Goal: Find specific page/section: Find specific page/section

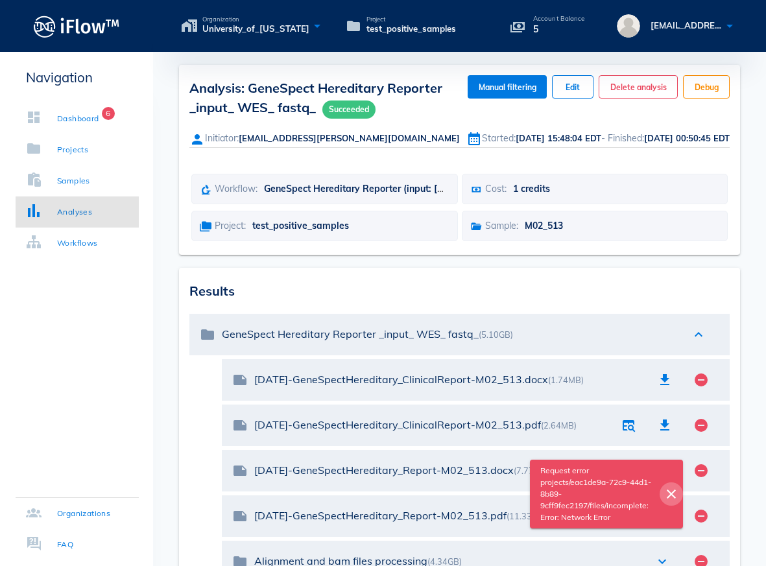
click at [669, 494] on icon "close" at bounding box center [671, 494] width 16 height 16
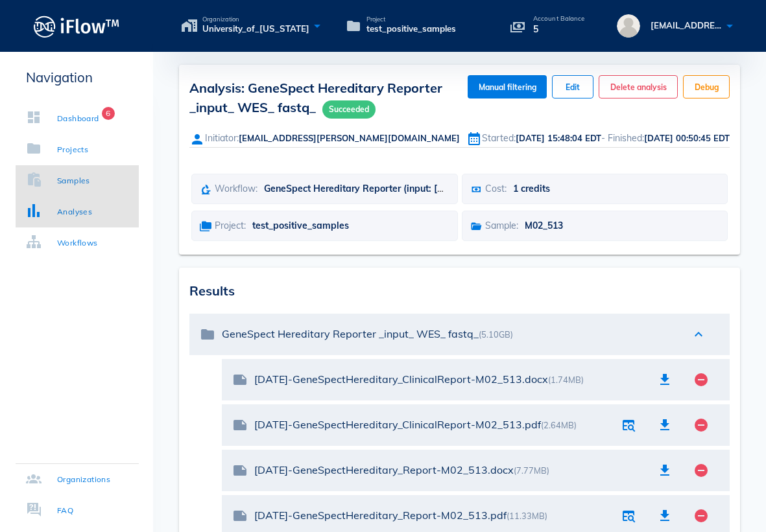
click at [52, 175] on div "Samples" at bounding box center [58, 180] width 64 height 13
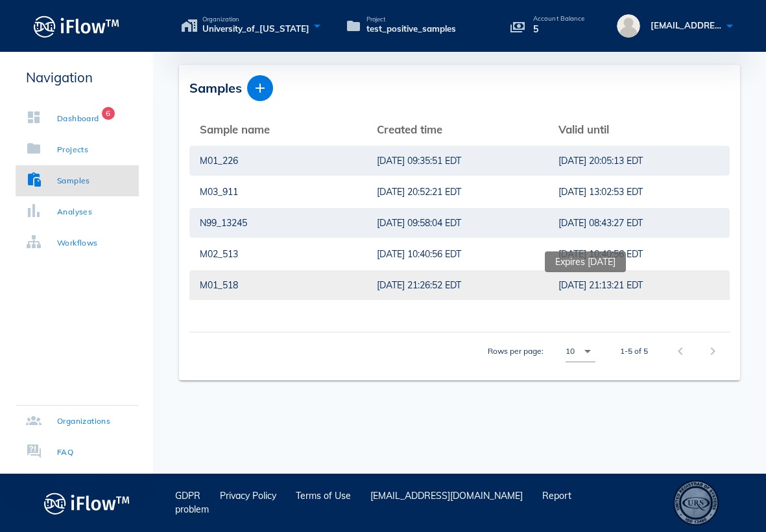
click at [573, 286] on span "[DATE] 21:13:21 EDT" at bounding box center [600, 286] width 84 height 14
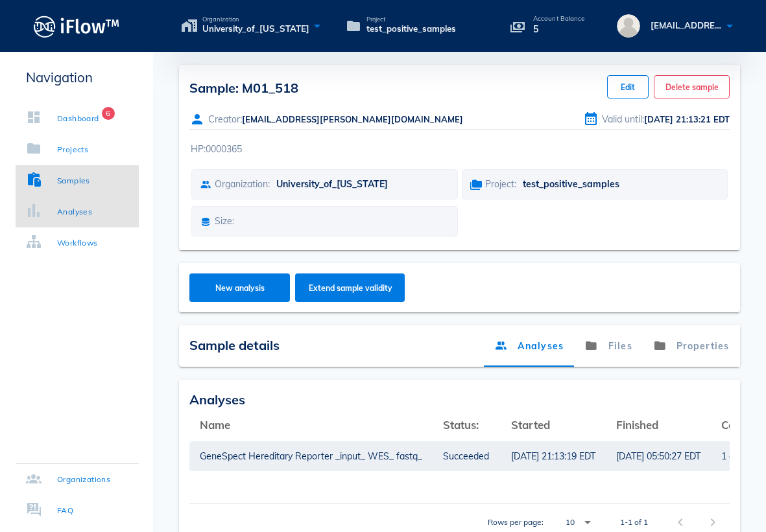
click at [85, 212] on div "Analyses" at bounding box center [74, 212] width 35 height 13
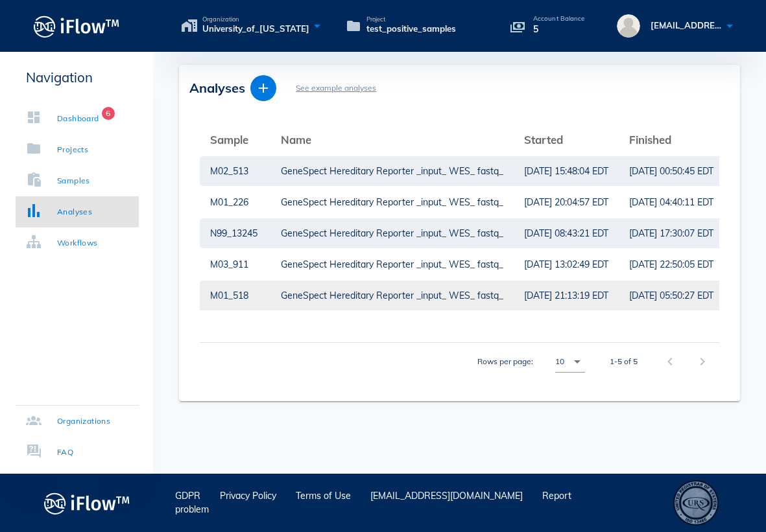
click at [257, 298] on div "M01_518" at bounding box center [235, 296] width 50 height 30
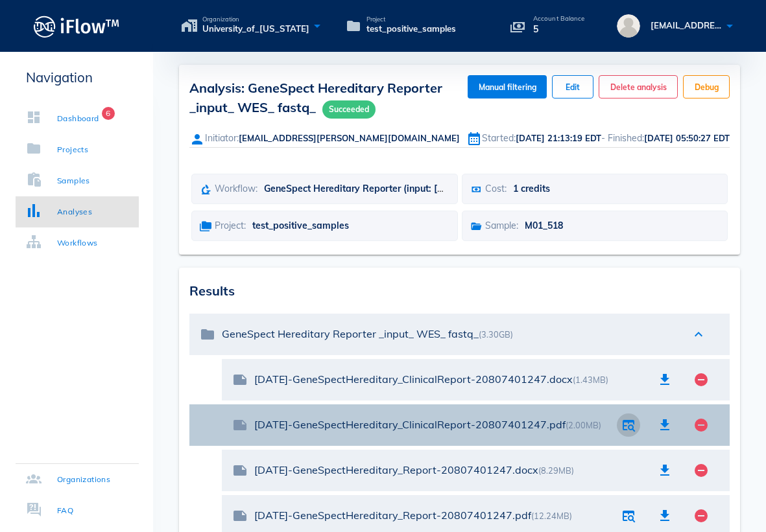
click at [628, 424] on icon "button" at bounding box center [629, 426] width 16 height 16
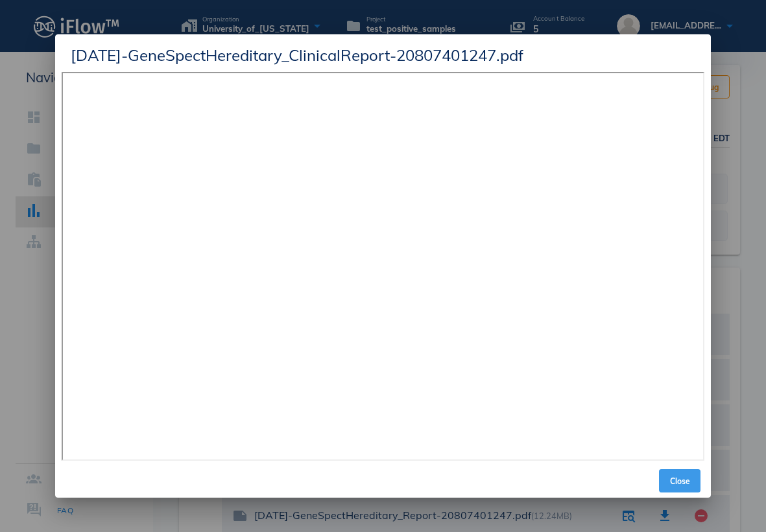
click at [682, 484] on span "Close" at bounding box center [679, 482] width 31 height 10
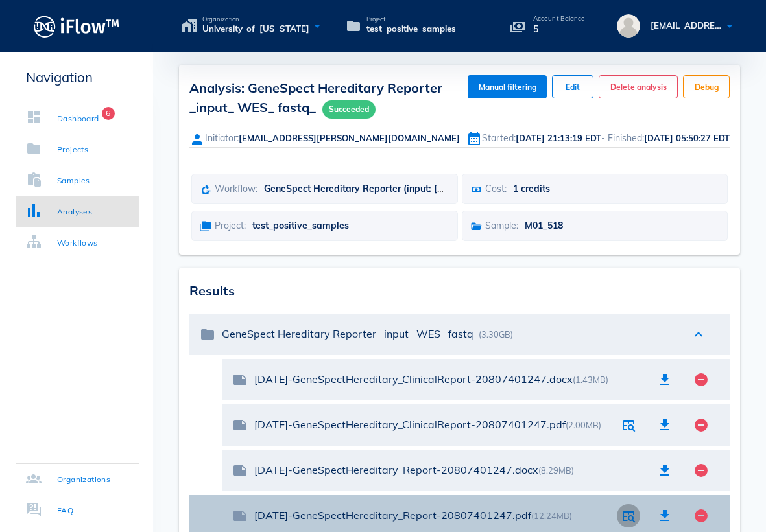
click at [632, 511] on icon "button" at bounding box center [629, 516] width 16 height 16
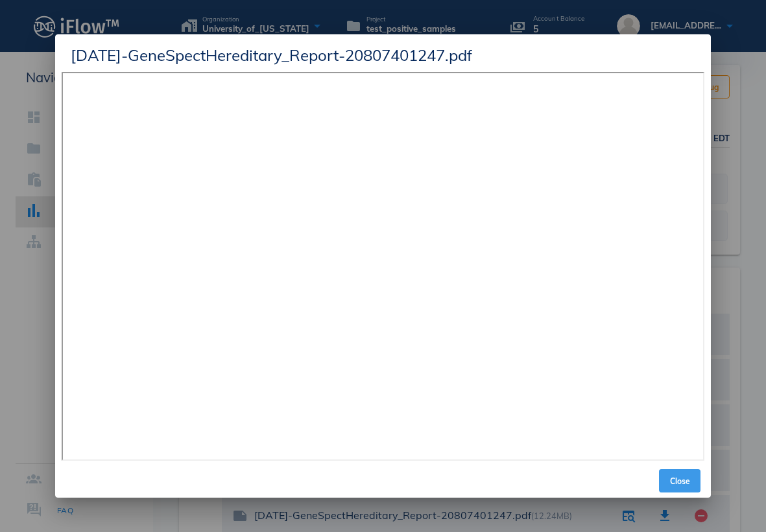
click at [682, 488] on button "Close" at bounding box center [680, 481] width 42 height 23
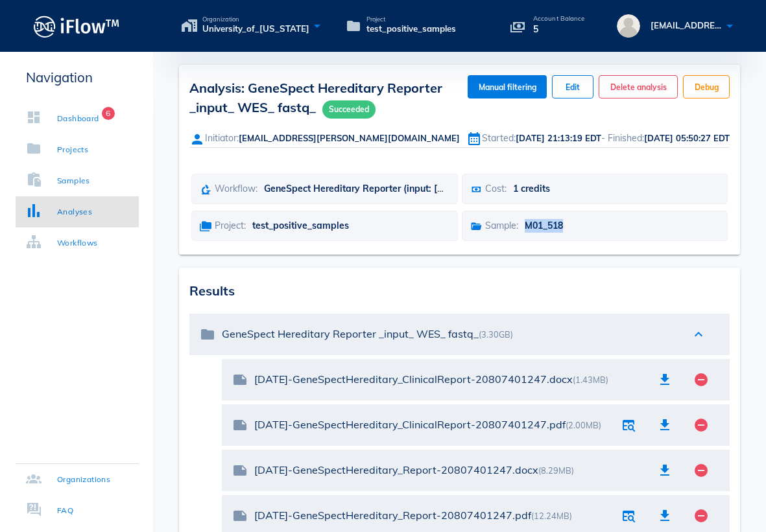
drag, startPoint x: 531, startPoint y: 224, endPoint x: 571, endPoint y: 226, distance: 40.2
click at [571, 226] on div "Sample: M01_518" at bounding box center [595, 226] width 266 height 30
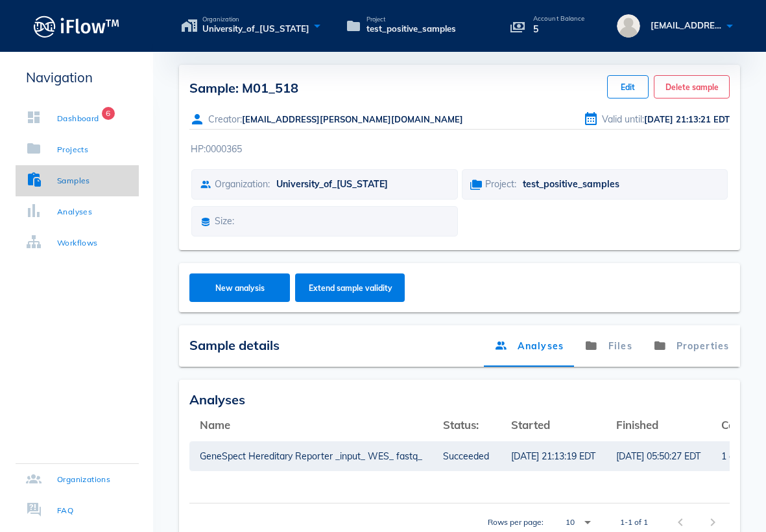
click at [60, 185] on div "Samples" at bounding box center [73, 180] width 33 height 13
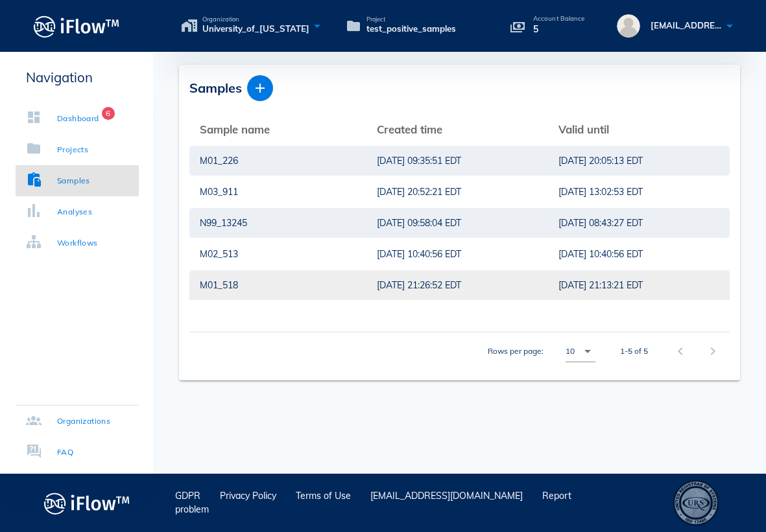
click at [248, 287] on div "M01_518" at bounding box center [278, 285] width 156 height 30
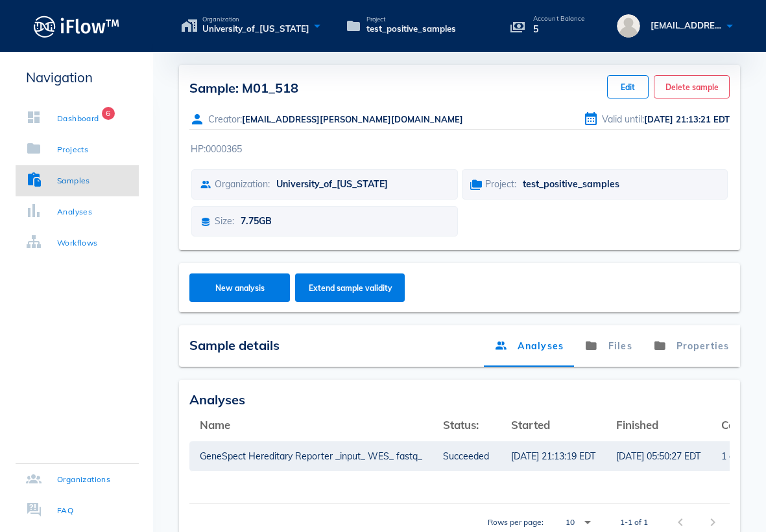
drag, startPoint x: 305, startPoint y: 88, endPoint x: 156, endPoint y: 97, distance: 149.4
click at [155, 97] on div "Sample: M01_518 Edit Delete sample Creator: [EMAIL_ADDRESS][PERSON_NAME][DOMAIN…" at bounding box center [459, 308] width 613 height 487
copy span "Sample: M01_518"
click at [67, 217] on div "Analyses" at bounding box center [74, 212] width 35 height 13
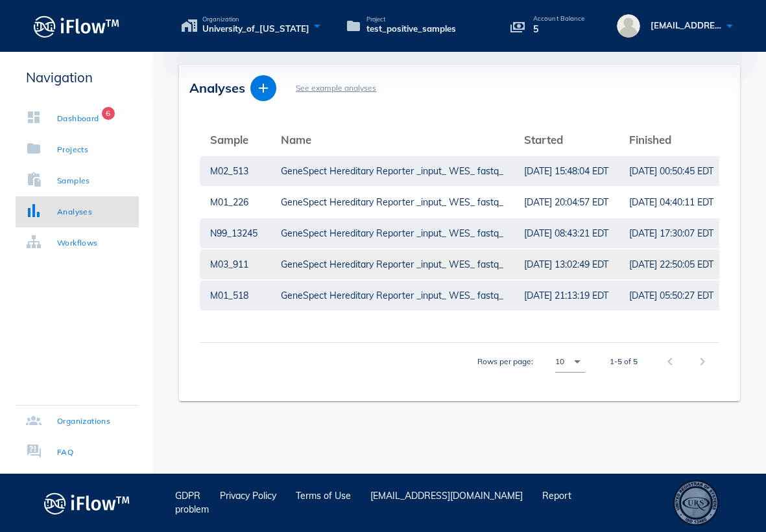
click at [334, 265] on div "GeneSpect Hereditary Reporter _input_ WES_ fastq_" at bounding box center [392, 265] width 222 height 30
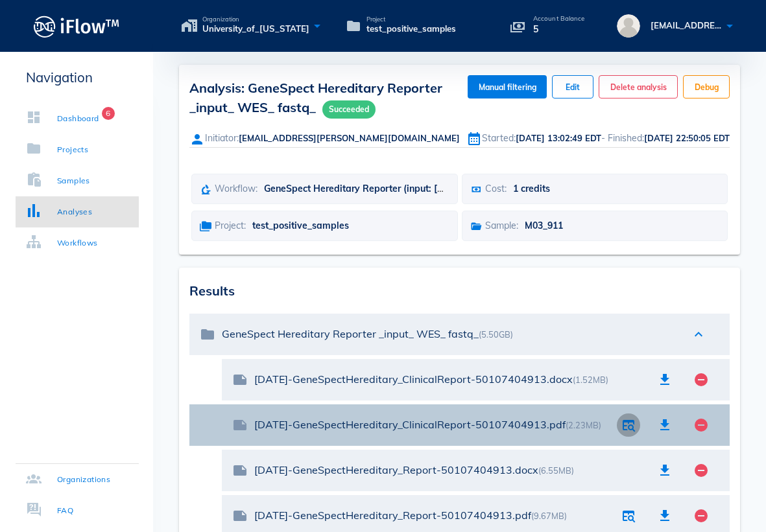
click at [634, 428] on icon "button" at bounding box center [629, 426] width 16 height 16
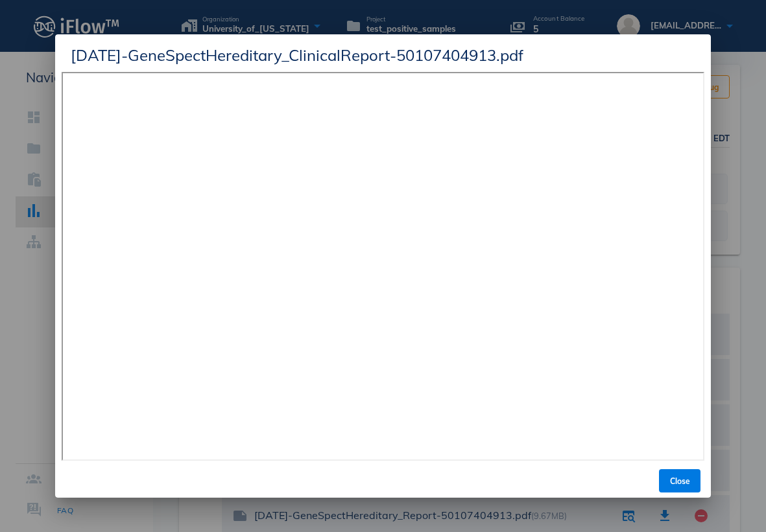
drag, startPoint x: 580, startPoint y: 43, endPoint x: 484, endPoint y: -28, distance: 120.1
click at [484, 0] on html "Organization University_of_[US_STATE] Project test_positive_samples Account Bal…" at bounding box center [383, 447] width 766 height 895
click at [592, 61] on div "[DATE]-GeneSpectHereditary_ClinicalReport-50107404913.pdf" at bounding box center [383, 53] width 656 height 38
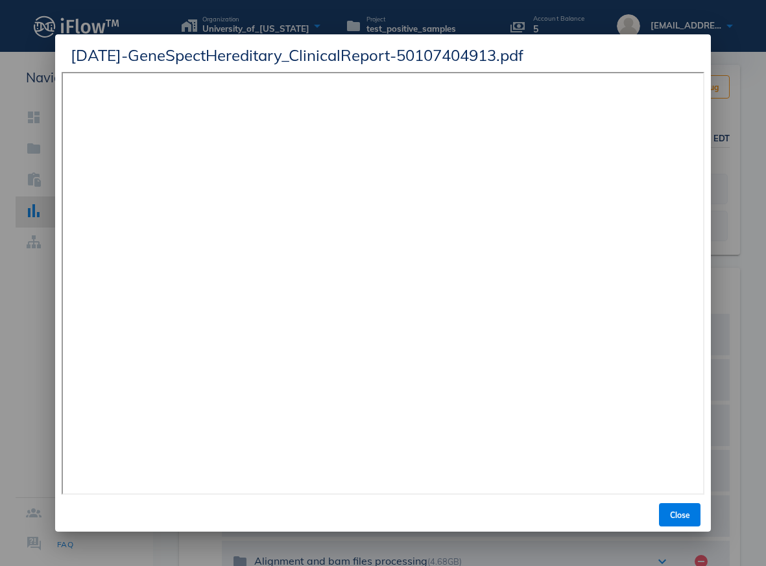
click at [757, 278] on div at bounding box center [383, 283] width 766 height 566
